Goal: Task Accomplishment & Management: Use online tool/utility

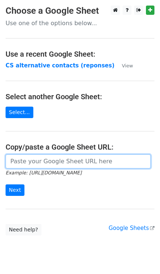
click at [53, 164] on input "url" at bounding box center [78, 161] width 145 height 14
paste input "[URL][DOMAIN_NAME]"
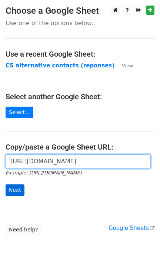
type input "[URL][DOMAIN_NAME]"
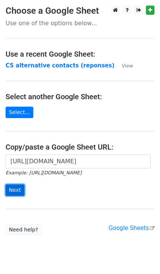
click at [13, 193] on input "Next" at bounding box center [15, 189] width 19 height 11
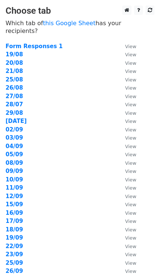
scroll to position [183, 0]
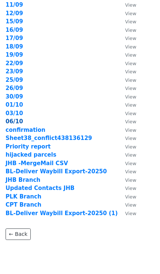
click at [17, 118] on strong "06/10" at bounding box center [14, 121] width 17 height 7
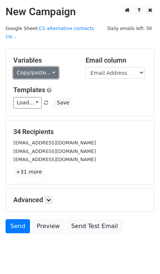
click at [49, 67] on link "Copy/paste..." at bounding box center [35, 72] width 45 height 11
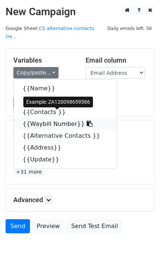
click at [47, 118] on link "{{Waybill Number}}" at bounding box center [65, 124] width 103 height 12
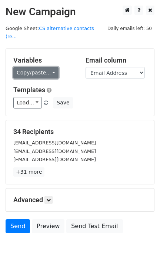
click at [50, 67] on link "Copy/paste..." at bounding box center [35, 72] width 45 height 11
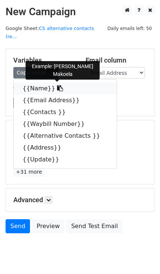
click at [34, 83] on link "{{Name}}" at bounding box center [65, 89] width 103 height 12
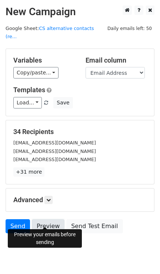
click at [49, 219] on link "Preview" at bounding box center [48, 226] width 33 height 14
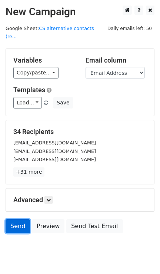
click at [21, 220] on link "Send" at bounding box center [18, 226] width 24 height 14
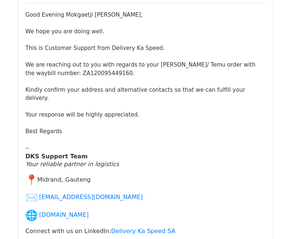
scroll to position [1352, 0]
